Goal: Task Accomplishment & Management: Use online tool/utility

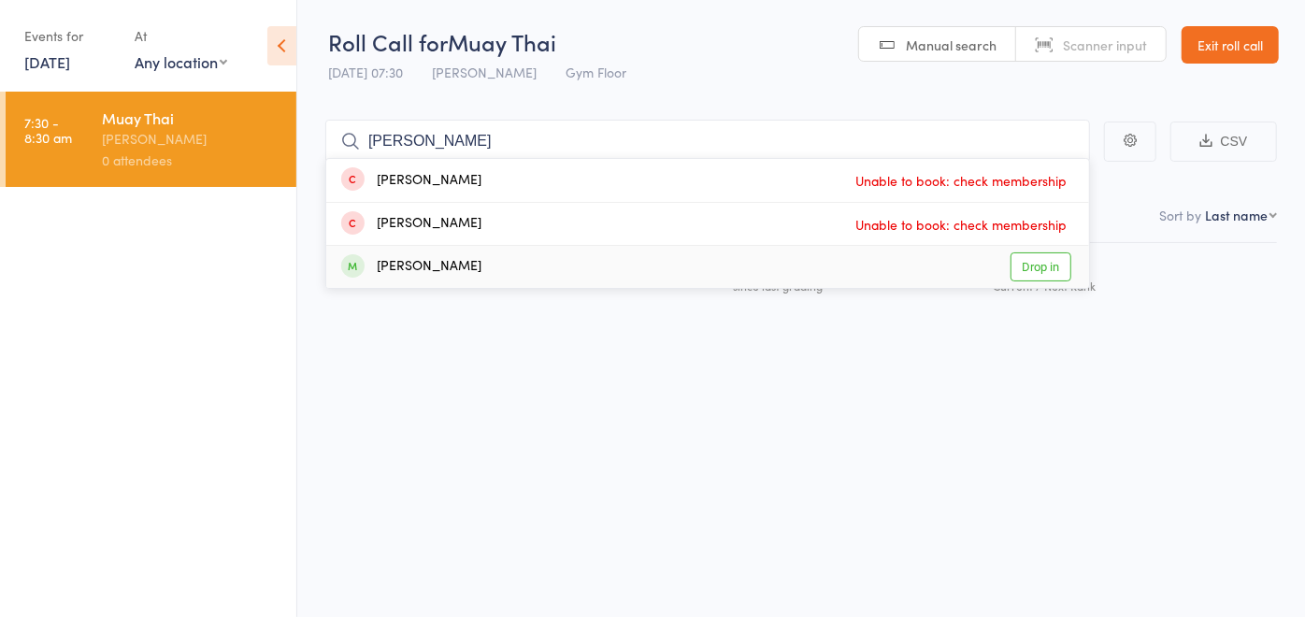
type input "[PERSON_NAME]"
click at [665, 278] on div "[PERSON_NAME] Drop in" at bounding box center [707, 267] width 763 height 42
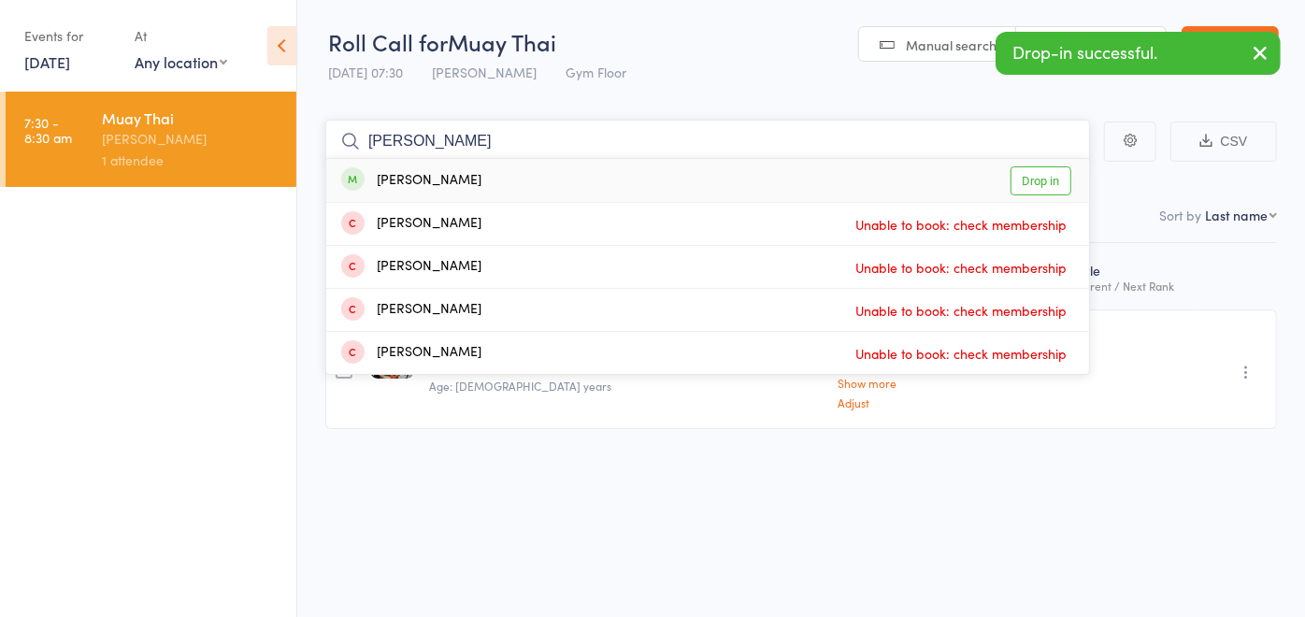
type input "[PERSON_NAME]"
click at [660, 170] on div "[PERSON_NAME] Drop in" at bounding box center [707, 180] width 763 height 43
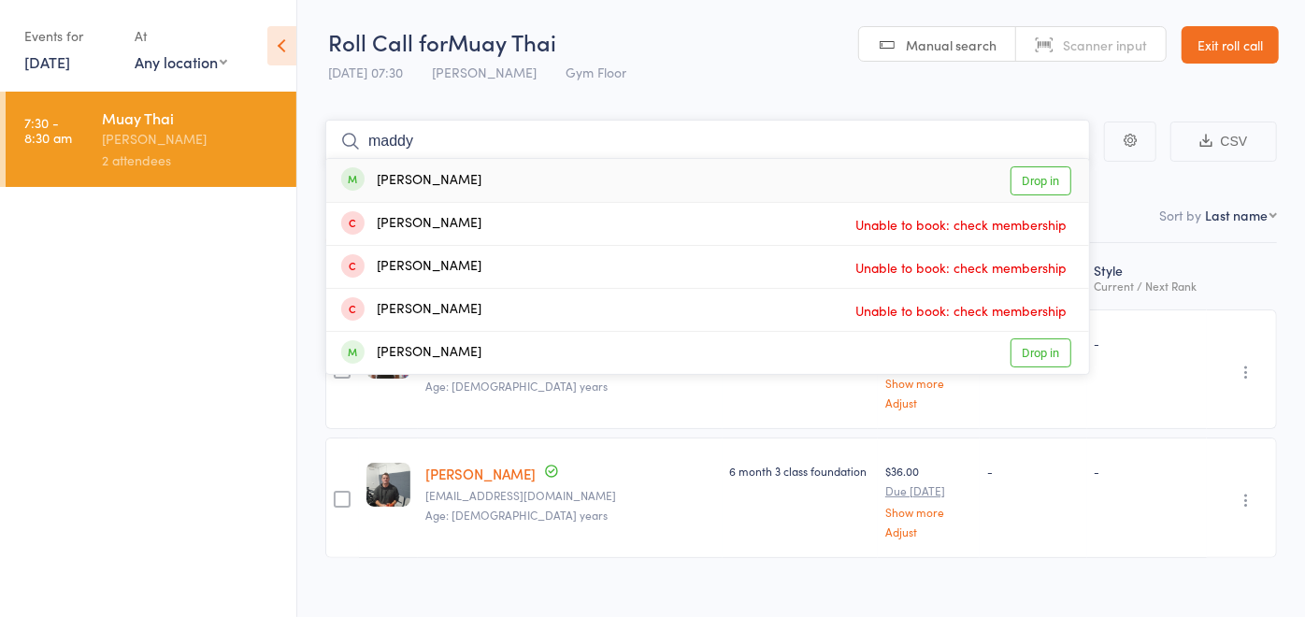
type input "maddy"
click at [592, 180] on div "[PERSON_NAME] Drop in" at bounding box center [707, 180] width 763 height 43
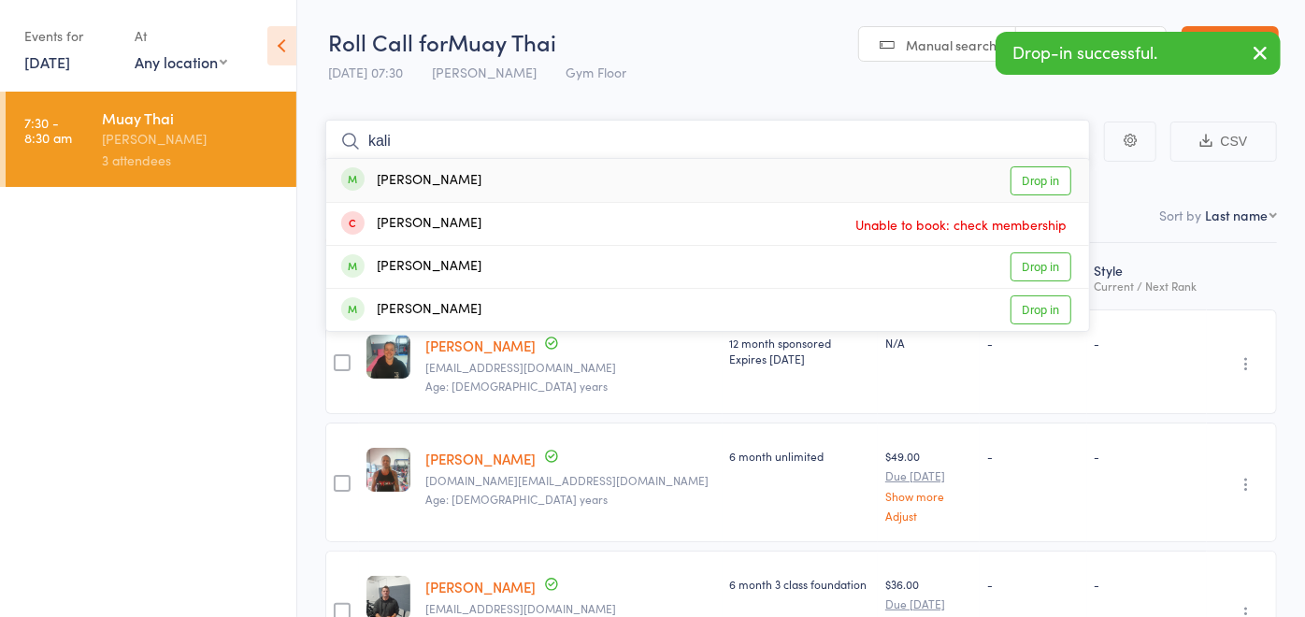
type input "kali"
click at [587, 183] on div "[PERSON_NAME] Drop in" at bounding box center [707, 180] width 763 height 43
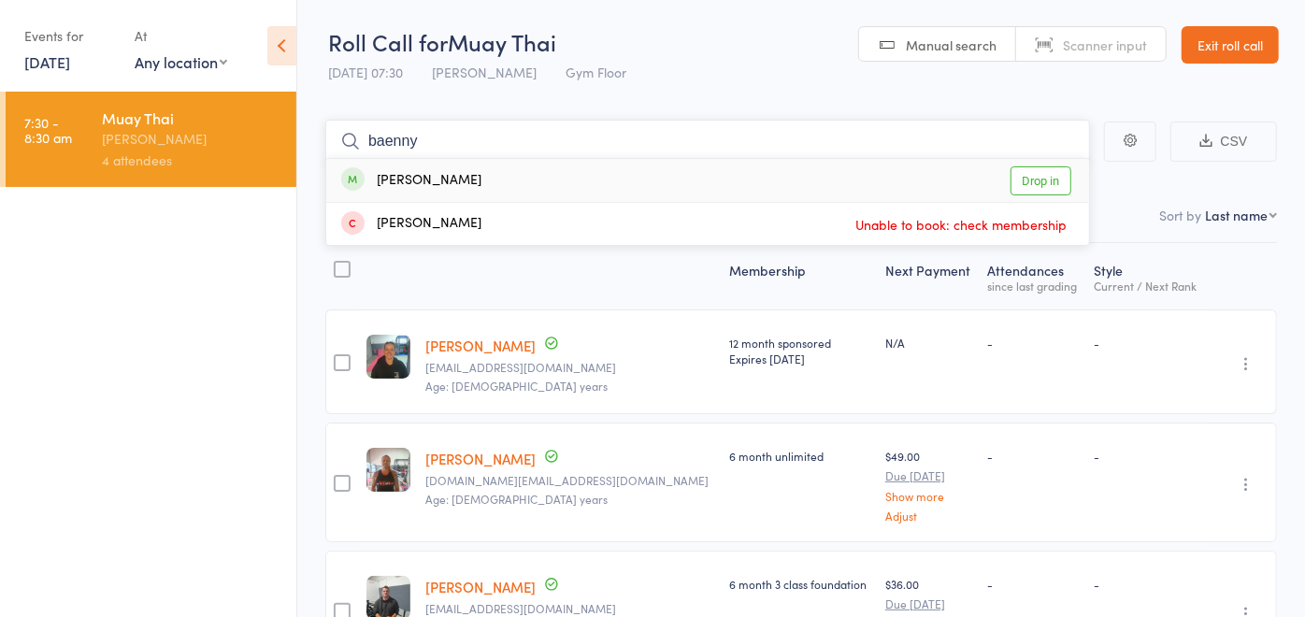
type input "baenny"
click at [589, 180] on div "[PERSON_NAME] Drop in" at bounding box center [707, 180] width 763 height 43
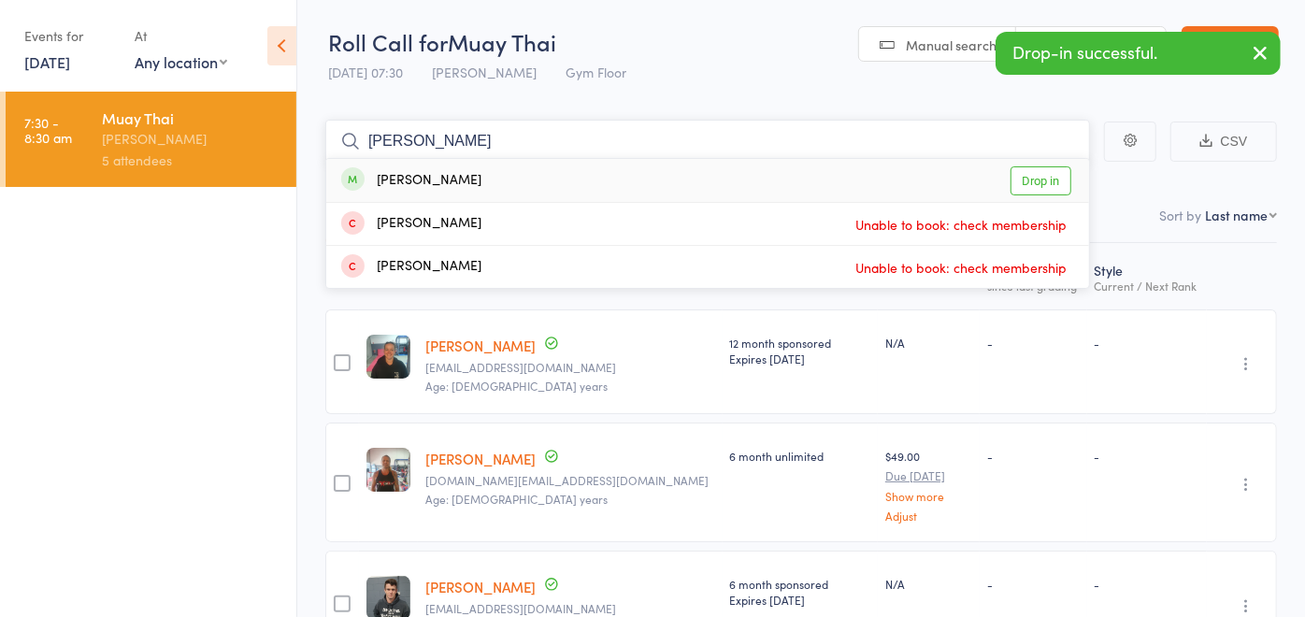
type input "[PERSON_NAME]"
click at [593, 179] on div "[PERSON_NAME] Drop in" at bounding box center [707, 180] width 763 height 43
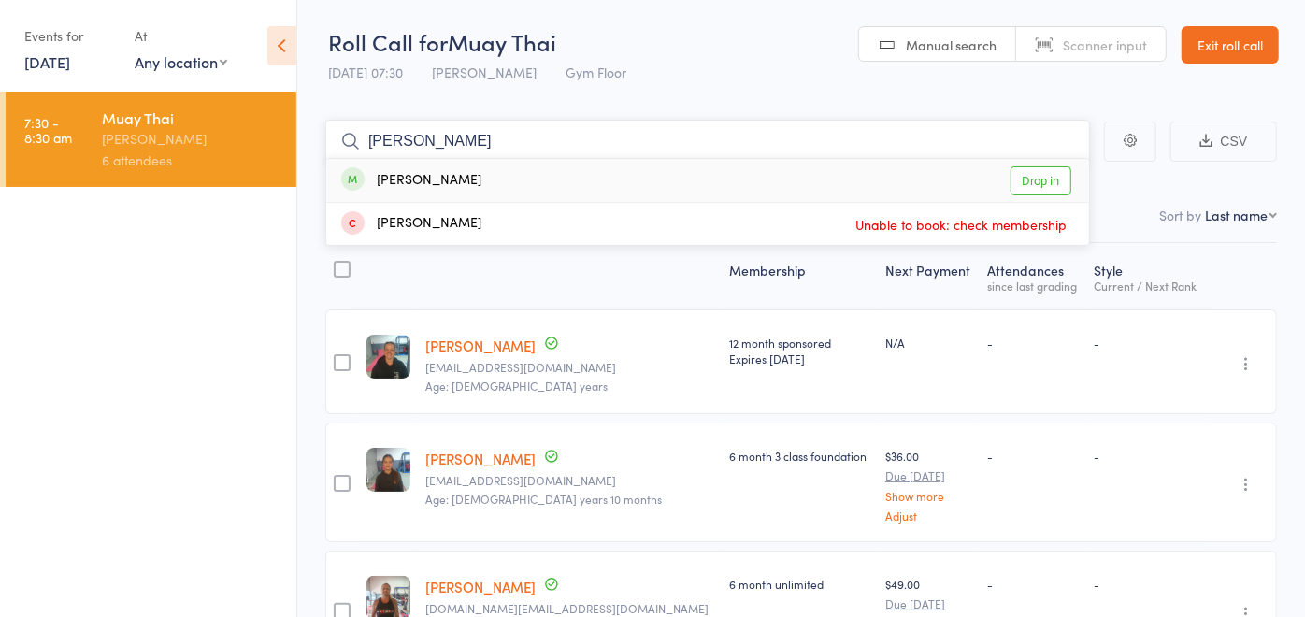
type input "[PERSON_NAME]"
click at [567, 179] on div "[PERSON_NAME] Drop in" at bounding box center [707, 180] width 763 height 43
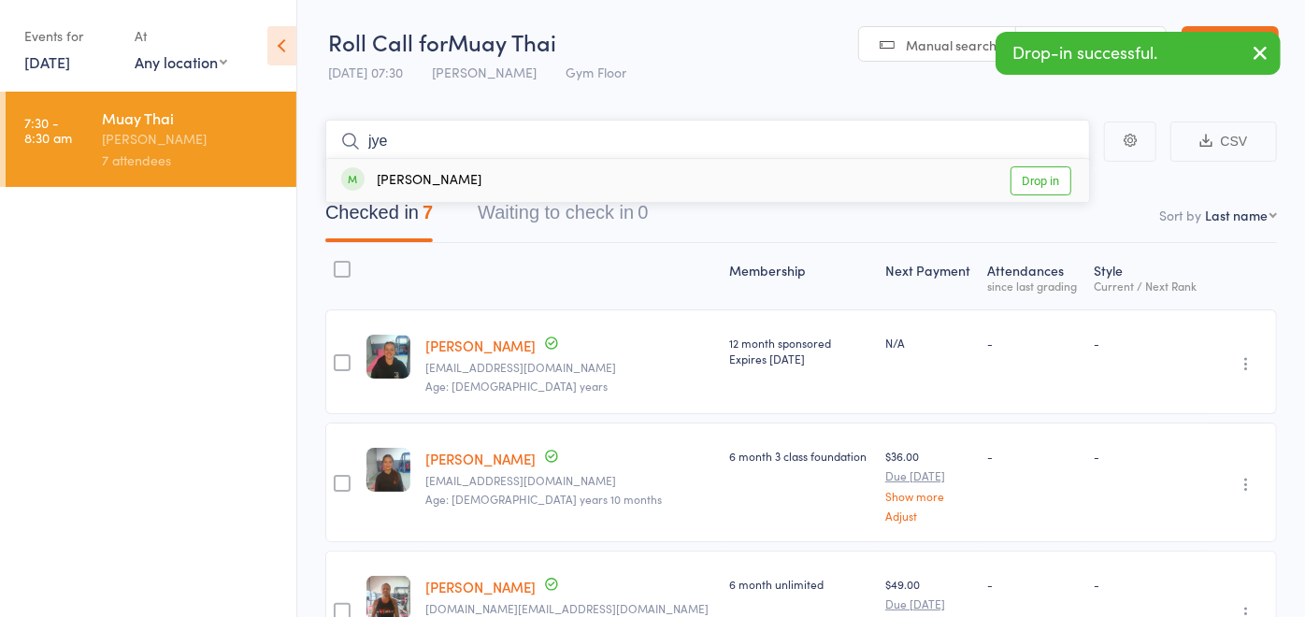
type input "jye"
click at [568, 177] on div "[PERSON_NAME] Drop in" at bounding box center [707, 180] width 763 height 43
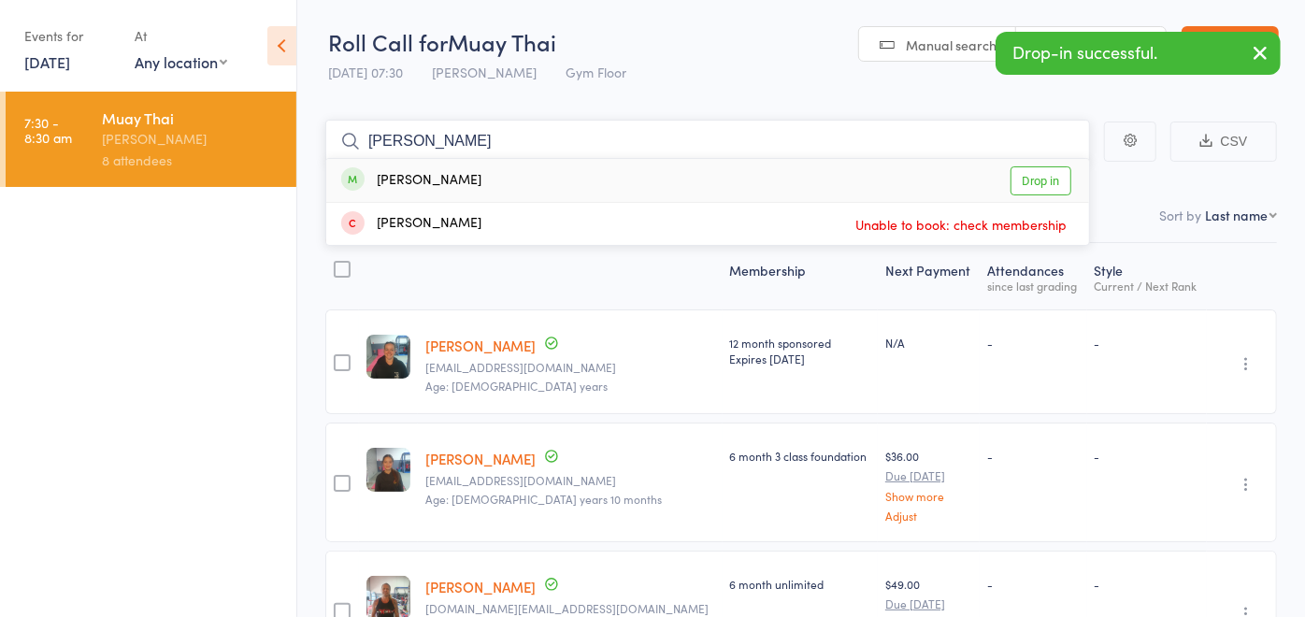
type input "[PERSON_NAME]"
click at [568, 178] on div "[PERSON_NAME] Drop in" at bounding box center [707, 180] width 763 height 43
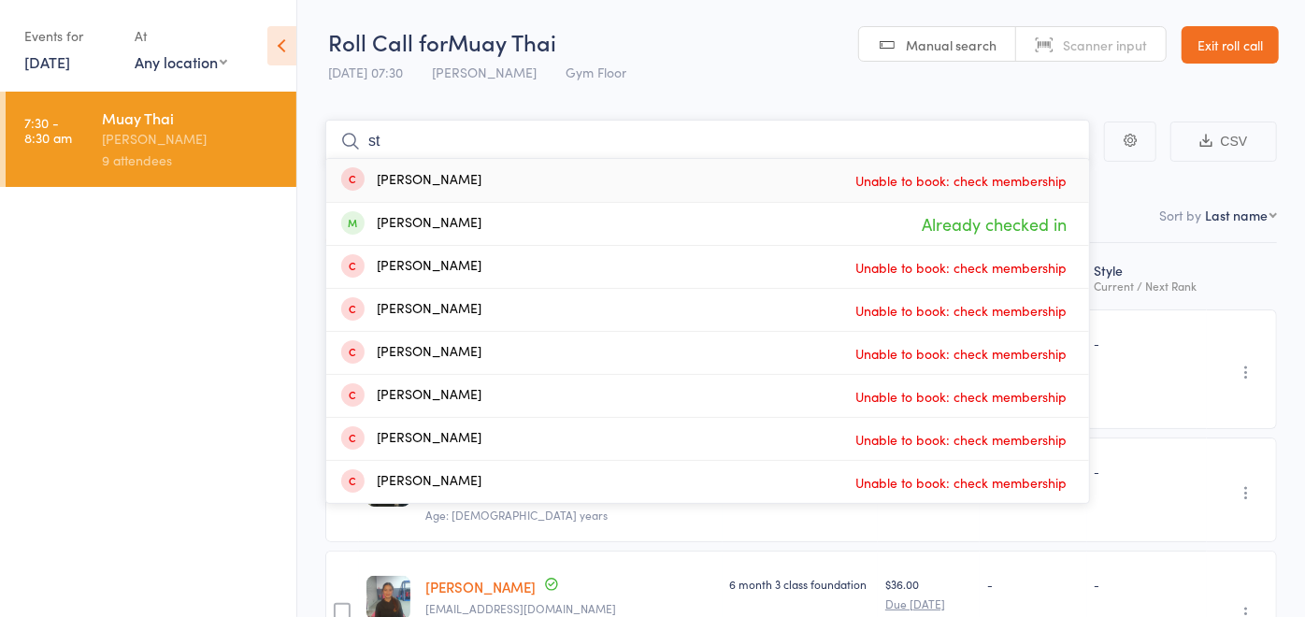
type input "s"
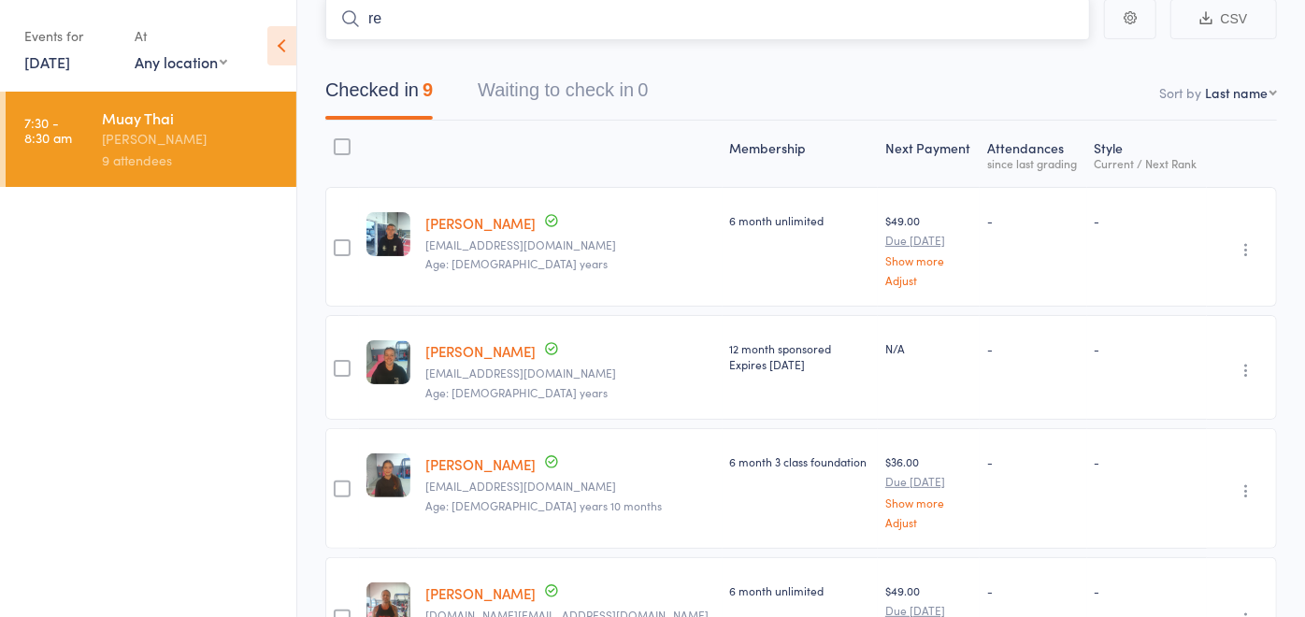
scroll to position [19, 0]
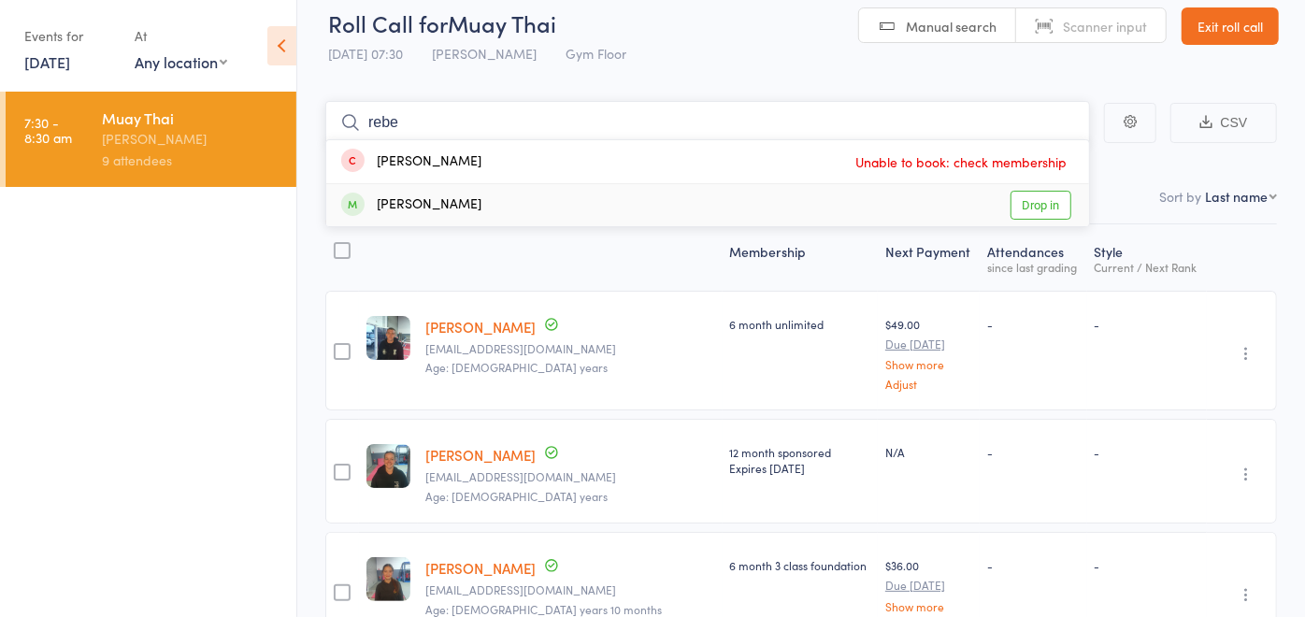
type input "rebe"
click at [606, 210] on div "[PERSON_NAME] Drop in" at bounding box center [707, 205] width 763 height 42
